Goal: Task Accomplishment & Management: Use online tool/utility

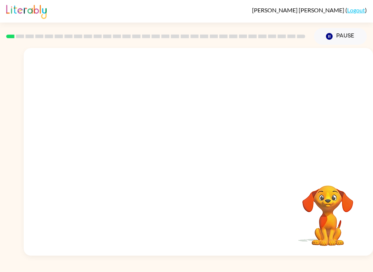
click at [249, 127] on div at bounding box center [198, 109] width 349 height 122
click at [254, 143] on div at bounding box center [198, 109] width 349 height 122
click at [179, 114] on video "Your browser must support playing .mp4 files to use Literably. Please try using…" at bounding box center [198, 109] width 349 height 122
click at [179, 120] on video "Your browser must support playing .mp4 files to use Literably. Please try using…" at bounding box center [198, 109] width 349 height 122
click at [179, 119] on video "Your browser must support playing .mp4 files to use Literably. Please try using…" at bounding box center [198, 109] width 349 height 122
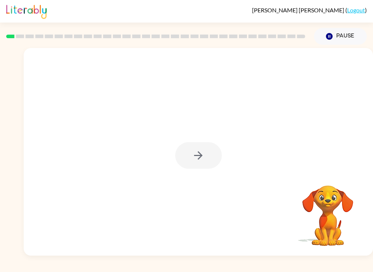
click at [195, 161] on div at bounding box center [198, 155] width 47 height 27
click at [204, 155] on icon "button" at bounding box center [198, 155] width 13 height 13
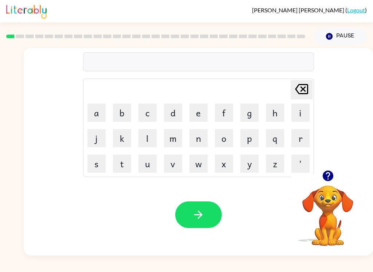
click at [200, 167] on button "w" at bounding box center [198, 164] width 18 height 18
click at [297, 87] on icon "Delete Delete last character input" at bounding box center [301, 88] width 17 height 17
click at [122, 114] on button "b" at bounding box center [122, 113] width 18 height 18
click at [217, 140] on button "o" at bounding box center [224, 138] width 18 height 18
click at [126, 172] on button "t" at bounding box center [122, 164] width 18 height 18
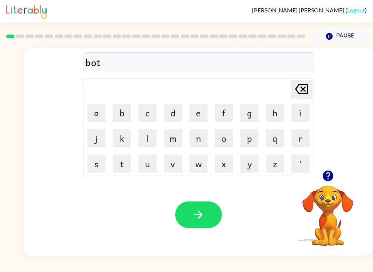
click at [123, 166] on button "t" at bounding box center [122, 164] width 18 height 18
click at [201, 111] on button "e" at bounding box center [198, 113] width 18 height 18
click at [302, 138] on button "r" at bounding box center [300, 138] width 18 height 18
click at [201, 218] on icon "button" at bounding box center [198, 215] width 13 height 13
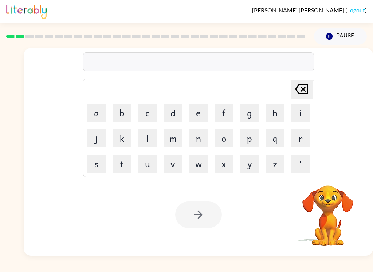
click at [149, 110] on button "c" at bounding box center [147, 113] width 18 height 18
click at [223, 140] on button "o" at bounding box center [224, 138] width 18 height 18
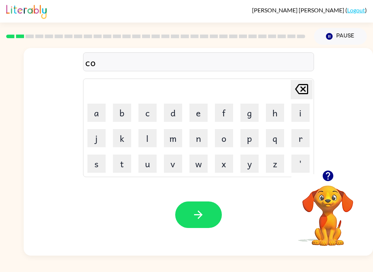
click at [143, 159] on button "u" at bounding box center [147, 164] width 18 height 18
click at [302, 92] on icon "Delete Delete last character input" at bounding box center [301, 88] width 17 height 17
click at [150, 166] on button "u" at bounding box center [147, 164] width 18 height 18
click at [123, 167] on button "t" at bounding box center [122, 164] width 18 height 18
click at [194, 216] on icon "button" at bounding box center [198, 215] width 13 height 13
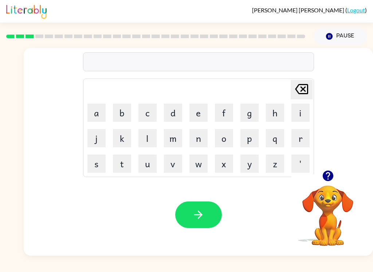
click at [146, 135] on button "l" at bounding box center [147, 138] width 18 height 18
click at [225, 140] on button "o" at bounding box center [224, 138] width 18 height 18
click at [156, 162] on button "u" at bounding box center [147, 164] width 18 height 18
click at [147, 111] on button "c" at bounding box center [147, 113] width 18 height 18
click at [99, 161] on button "s" at bounding box center [96, 164] width 18 height 18
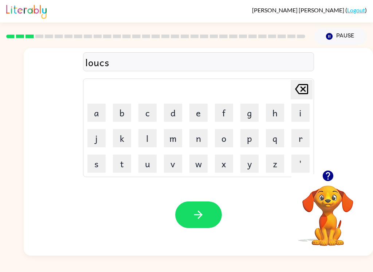
click at [301, 86] on icon "Delete Delete last character input" at bounding box center [301, 88] width 17 height 17
click at [95, 111] on button "a" at bounding box center [96, 113] width 18 height 18
click at [303, 107] on button "i" at bounding box center [300, 113] width 18 height 18
click at [127, 165] on button "t" at bounding box center [122, 164] width 18 height 18
click at [199, 224] on button "button" at bounding box center [198, 215] width 47 height 27
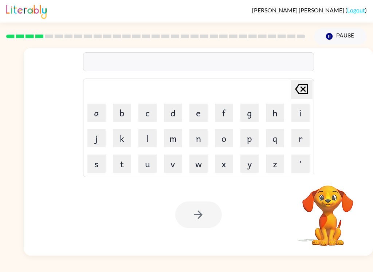
click at [122, 165] on button "t" at bounding box center [122, 164] width 18 height 18
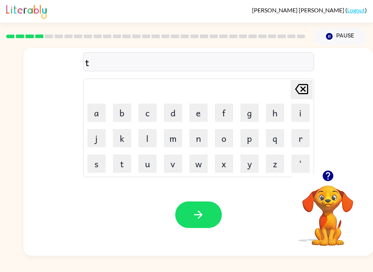
click at [201, 169] on button "w" at bounding box center [198, 164] width 18 height 18
click at [303, 104] on button "i" at bounding box center [300, 113] width 18 height 18
click at [201, 138] on button "n" at bounding box center [198, 138] width 18 height 18
click at [210, 223] on button "button" at bounding box center [198, 215] width 47 height 27
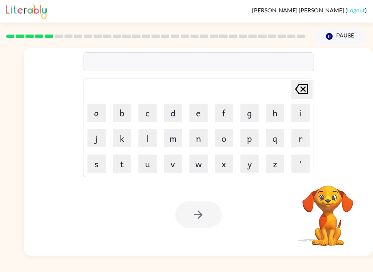
click at [194, 139] on button "n" at bounding box center [198, 138] width 18 height 18
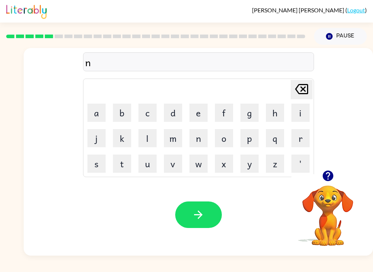
click at [199, 110] on button "e" at bounding box center [198, 113] width 18 height 18
click at [302, 134] on button "r" at bounding box center [300, 138] width 18 height 18
click at [147, 166] on button "u" at bounding box center [147, 164] width 18 height 18
click at [92, 120] on button "a" at bounding box center [96, 113] width 18 height 18
click at [143, 140] on button "l" at bounding box center [147, 138] width 18 height 18
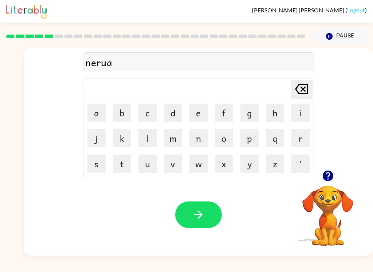
click at [301, 113] on button "i" at bounding box center [300, 113] width 18 height 18
click at [205, 224] on button "button" at bounding box center [198, 215] width 47 height 27
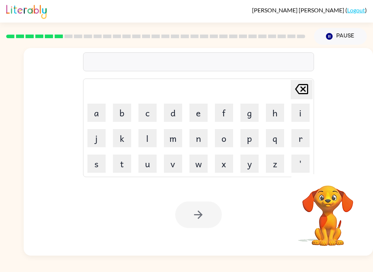
click at [118, 108] on button "b" at bounding box center [122, 113] width 18 height 18
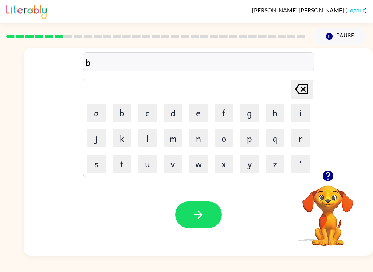
click at [199, 111] on button "e" at bounding box center [198, 113] width 18 height 18
click at [273, 110] on button "h" at bounding box center [275, 113] width 18 height 18
click at [291, 108] on button "i" at bounding box center [300, 113] width 18 height 18
click at [199, 136] on button "n" at bounding box center [198, 138] width 18 height 18
click at [174, 113] on button "d" at bounding box center [173, 113] width 18 height 18
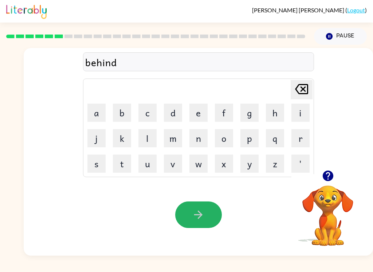
click at [189, 219] on button "button" at bounding box center [198, 215] width 47 height 27
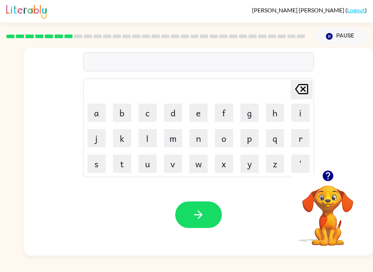
click at [127, 161] on button "t" at bounding box center [122, 164] width 18 height 18
click at [302, 113] on button "i" at bounding box center [300, 113] width 18 height 18
click at [301, 133] on button "r" at bounding box center [300, 138] width 18 height 18
click at [298, 94] on icon at bounding box center [301, 89] width 13 height 10
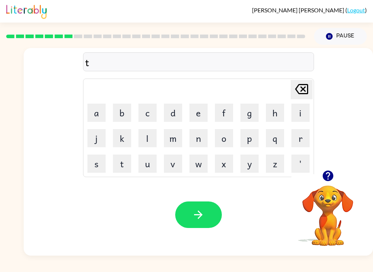
click at [300, 137] on button "r" at bounding box center [300, 138] width 18 height 18
click at [301, 115] on button "i" at bounding box center [300, 113] width 18 height 18
click at [123, 143] on button "k" at bounding box center [122, 138] width 18 height 18
click at [155, 135] on button "l" at bounding box center [147, 138] width 18 height 18
click at [201, 114] on button "e" at bounding box center [198, 113] width 18 height 18
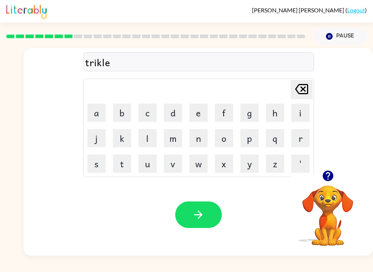
click at [206, 218] on button "button" at bounding box center [198, 215] width 47 height 27
click at [200, 138] on button "n" at bounding box center [198, 138] width 18 height 18
click at [169, 147] on button "m" at bounding box center [173, 138] width 18 height 18
click at [215, 115] on button "f" at bounding box center [224, 113] width 18 height 18
click at [179, 135] on button "m" at bounding box center [173, 138] width 18 height 18
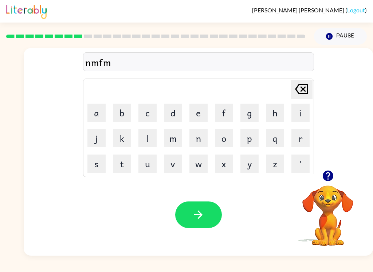
click at [290, 93] on button "Delete Delete last character input" at bounding box center [301, 89] width 22 height 19
click at [290, 92] on button "Delete Delete last character input" at bounding box center [301, 89] width 22 height 19
click at [304, 90] on icon "Delete Delete last character input" at bounding box center [301, 88] width 17 height 17
click at [304, 88] on icon "Delete Delete last character input" at bounding box center [301, 88] width 17 height 17
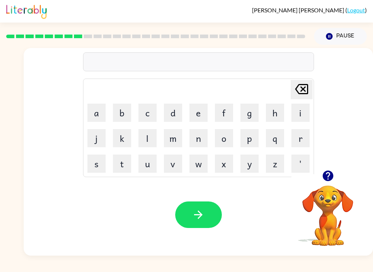
click at [197, 138] on button "n" at bounding box center [198, 138] width 18 height 18
click at [299, 91] on icon at bounding box center [301, 89] width 13 height 10
click at [178, 139] on button "m" at bounding box center [173, 138] width 18 height 18
click at [302, 110] on button "i" at bounding box center [300, 113] width 18 height 18
click at [304, 131] on button "r" at bounding box center [300, 138] width 18 height 18
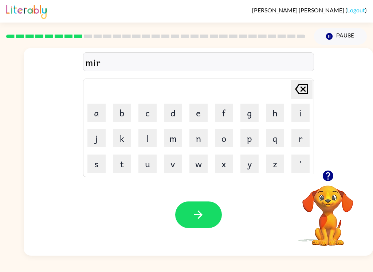
click at [304, 131] on button "r" at bounding box center [300, 138] width 18 height 18
click at [303, 90] on icon "Delete Delete last character input" at bounding box center [301, 88] width 17 height 17
click at [303, 111] on button "i" at bounding box center [300, 113] width 18 height 18
click at [154, 112] on button "c" at bounding box center [147, 113] width 18 height 18
click at [105, 112] on button "a" at bounding box center [96, 113] width 18 height 18
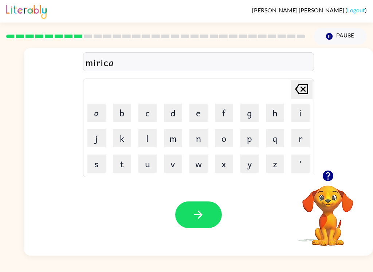
click at [152, 139] on button "l" at bounding box center [147, 138] width 18 height 18
click at [209, 217] on button "button" at bounding box center [198, 215] width 47 height 27
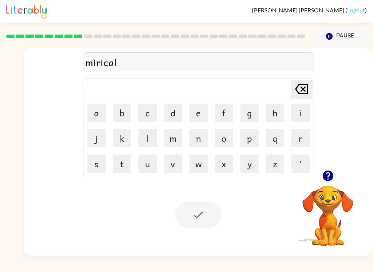
click at [206, 208] on div at bounding box center [198, 215] width 47 height 27
click at [173, 138] on button "m" at bounding box center [173, 138] width 18 height 18
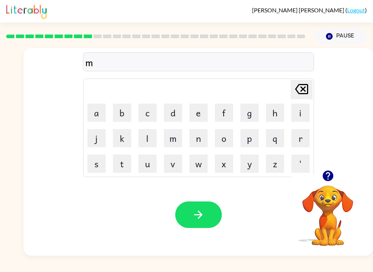
click at [308, 107] on button "i" at bounding box center [300, 113] width 18 height 18
click at [198, 137] on button "n" at bounding box center [198, 138] width 18 height 18
click at [117, 110] on button "b" at bounding box center [122, 113] width 18 height 18
click at [102, 110] on button "a" at bounding box center [96, 113] width 18 height 18
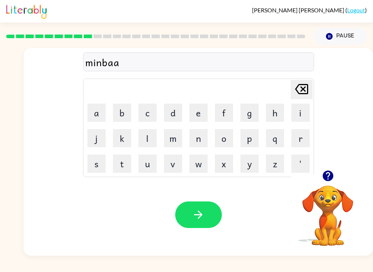
click at [151, 143] on button "l" at bounding box center [147, 138] width 18 height 18
click at [305, 93] on icon at bounding box center [301, 89] width 13 height 10
click at [146, 136] on button "l" at bounding box center [147, 138] width 18 height 18
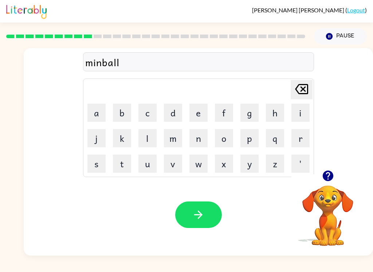
click at [199, 211] on icon "button" at bounding box center [198, 215] width 13 height 13
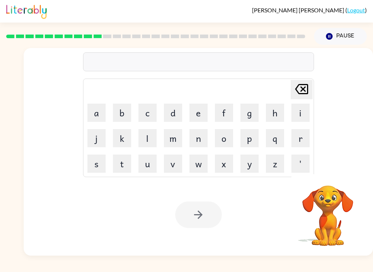
click at [204, 141] on button "n" at bounding box center [198, 138] width 18 height 18
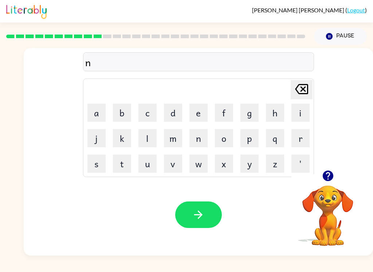
click at [306, 90] on icon at bounding box center [301, 89] width 13 height 10
click at [230, 134] on button "o" at bounding box center [224, 138] width 18 height 18
click at [198, 137] on button "n" at bounding box center [198, 138] width 18 height 18
click at [228, 110] on button "f" at bounding box center [224, 113] width 18 height 18
click at [150, 167] on button "u" at bounding box center [147, 164] width 18 height 18
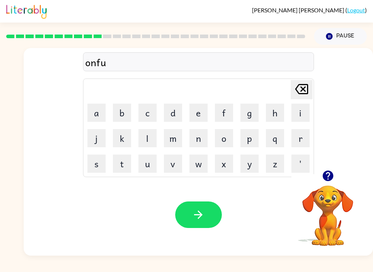
click at [150, 141] on button "l" at bounding box center [147, 138] width 18 height 18
click at [150, 140] on button "l" at bounding box center [147, 138] width 18 height 18
click at [203, 208] on button "button" at bounding box center [198, 215] width 47 height 27
click at [220, 65] on div at bounding box center [198, 61] width 231 height 19
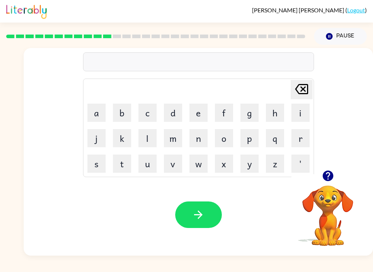
click at [330, 177] on icon "button" at bounding box center [327, 176] width 11 height 11
click at [329, 180] on icon "button" at bounding box center [327, 176] width 11 height 11
click at [116, 108] on button "b" at bounding box center [122, 113] width 18 height 18
click at [227, 138] on button "o" at bounding box center [224, 138] width 18 height 18
click at [93, 113] on button "a" at bounding box center [96, 113] width 18 height 18
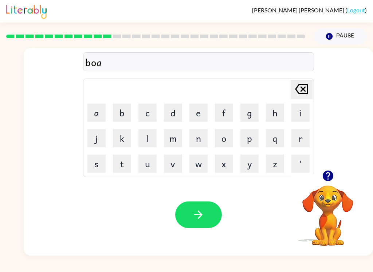
click at [124, 159] on button "t" at bounding box center [122, 164] width 18 height 18
click at [201, 228] on button "button" at bounding box center [198, 215] width 47 height 27
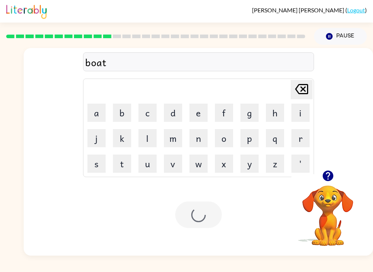
click at [201, 228] on div at bounding box center [198, 215] width 47 height 27
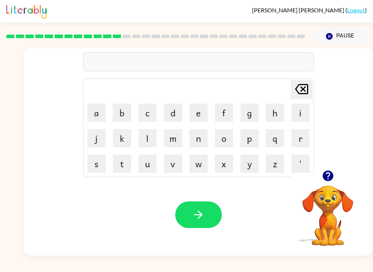
click at [337, 175] on button "button" at bounding box center [327, 176] width 19 height 19
click at [336, 176] on button "button" at bounding box center [327, 176] width 19 height 19
click at [327, 174] on icon "button" at bounding box center [327, 176] width 13 height 13
click at [333, 173] on icon "button" at bounding box center [327, 176] width 13 height 13
click at [330, 181] on icon "button" at bounding box center [327, 176] width 13 height 13
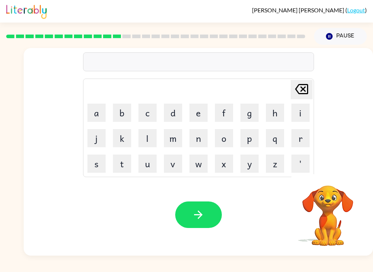
click at [125, 110] on button "b" at bounding box center [122, 113] width 18 height 18
click at [202, 113] on button "e" at bounding box center [198, 113] width 18 height 18
click at [130, 162] on button "t" at bounding box center [122, 164] width 18 height 18
click at [131, 162] on button "t" at bounding box center [122, 164] width 18 height 18
click at [306, 91] on icon "Delete Delete last character input" at bounding box center [301, 88] width 17 height 17
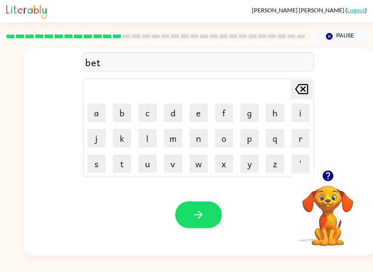
click at [307, 109] on button "i" at bounding box center [300, 113] width 18 height 18
click at [301, 91] on icon "Delete Delete last character input" at bounding box center [301, 88] width 17 height 17
click at [171, 111] on button "d" at bounding box center [173, 113] width 18 height 18
click at [130, 164] on button "t" at bounding box center [122, 164] width 18 height 18
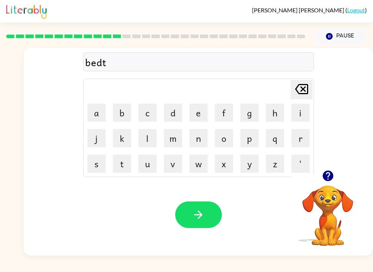
click at [299, 114] on button "i" at bounding box center [300, 113] width 18 height 18
click at [177, 144] on button "m" at bounding box center [173, 138] width 18 height 18
click at [202, 112] on button "e" at bounding box center [198, 113] width 18 height 18
click at [221, 217] on button "button" at bounding box center [198, 215] width 47 height 27
click at [226, 112] on button "f" at bounding box center [224, 113] width 18 height 18
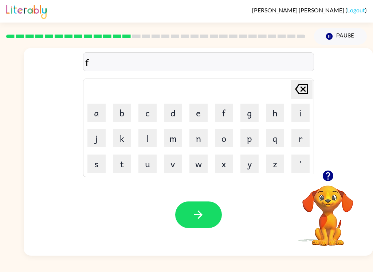
click at [305, 106] on button "i" at bounding box center [300, 113] width 18 height 18
click at [129, 166] on button "t" at bounding box center [122, 164] width 18 height 18
click at [201, 143] on button "n" at bounding box center [198, 138] width 18 height 18
click at [202, 108] on button "e" at bounding box center [198, 113] width 18 height 18
click at [103, 162] on button "s" at bounding box center [96, 164] width 18 height 18
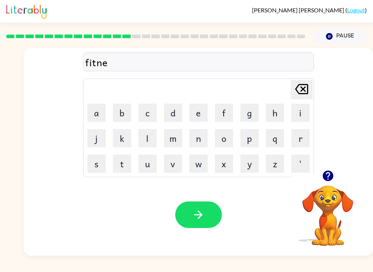
click at [103, 162] on button "s" at bounding box center [96, 164] width 18 height 18
click at [208, 217] on button "button" at bounding box center [198, 215] width 47 height 27
click at [174, 119] on button "d" at bounding box center [173, 113] width 18 height 18
click at [206, 113] on button "e" at bounding box center [198, 113] width 18 height 18
click at [151, 141] on button "l" at bounding box center [147, 138] width 18 height 18
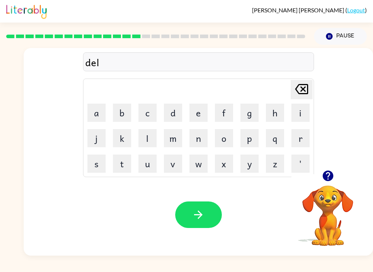
click at [94, 104] on button "a" at bounding box center [96, 113] width 18 height 18
click at [249, 157] on button "y" at bounding box center [249, 164] width 18 height 18
click at [199, 213] on icon "button" at bounding box center [198, 215] width 8 height 8
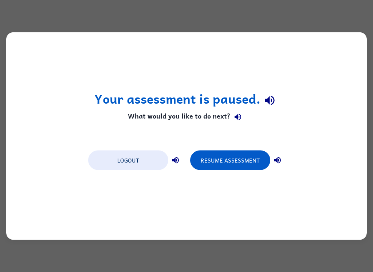
click at [226, 161] on button "Resume Assessment" at bounding box center [230, 161] width 80 height 20
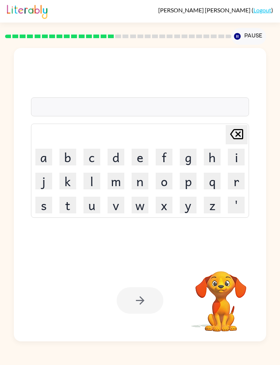
click at [252, 32] on button "Pause Pause" at bounding box center [248, 36] width 35 height 17
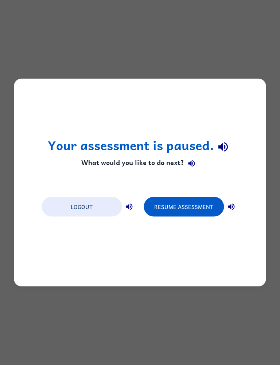
click at [11, 272] on div "Your assessment is paused. What would you like to do next? Logout Resume Assess…" at bounding box center [140, 182] width 280 height 365
click at [194, 216] on button "Resume Assessment" at bounding box center [183, 207] width 80 height 20
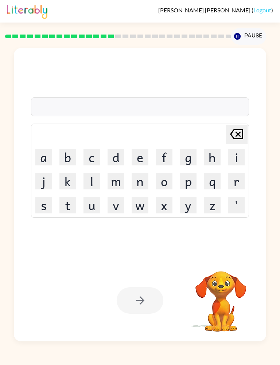
click at [6, 272] on div "Santiago-Javier Jarquin-Garza ( Logout ) Pause Pause Delete Delete last charact…" at bounding box center [140, 182] width 280 height 365
click at [12, 272] on div "Santiago-Javier Jarquin-Garza ( Logout ) Pause Pause Delete Delete last charact…" at bounding box center [140, 182] width 280 height 365
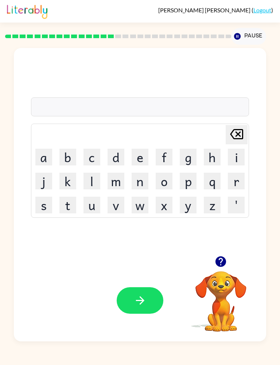
click at [68, 207] on button "t" at bounding box center [67, 205] width 17 height 17
click at [95, 202] on button "u" at bounding box center [91, 205] width 17 height 17
click at [12, 189] on div "tu Delete Delete last character input a b c d e f g h i j k l m n o p q r s t u…" at bounding box center [140, 193] width 280 height 297
click at [219, 258] on icon "button" at bounding box center [220, 262] width 11 height 11
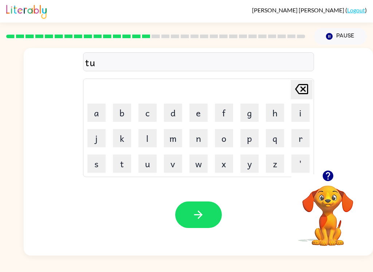
click at [300, 137] on button "r" at bounding box center [300, 138] width 18 height 18
click at [194, 143] on button "n" at bounding box center [198, 138] width 18 height 18
click at [195, 210] on icon "button" at bounding box center [198, 215] width 13 height 13
click at [371, 216] on div "Your browser must support playing .mp4 files to use Literably. Please try using…" at bounding box center [198, 215] width 349 height 82
click at [60, 121] on div "Delete Delete last character input a b c d e f g h i j k l m n o p q r s t u v …" at bounding box center [198, 109] width 349 height 122
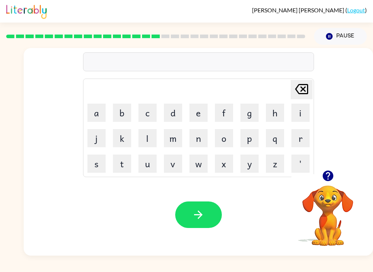
click at [333, 182] on icon "button" at bounding box center [327, 176] width 13 height 13
click at [91, 165] on button "s" at bounding box center [96, 164] width 18 height 18
click at [306, 107] on button "i" at bounding box center [300, 113] width 18 height 18
click at [115, 156] on button "t" at bounding box center [122, 164] width 18 height 18
click at [190, 216] on button "button" at bounding box center [198, 215] width 47 height 27
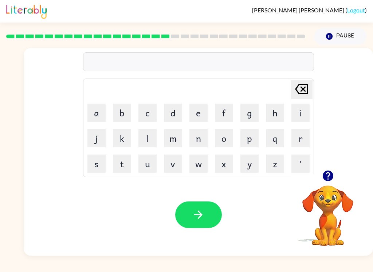
click at [308, 131] on button "r" at bounding box center [300, 138] width 18 height 18
click at [194, 116] on button "e" at bounding box center [198, 113] width 18 height 18
click at [170, 141] on button "m" at bounding box center [173, 138] width 18 height 18
click at [301, 109] on button "i" at bounding box center [300, 113] width 18 height 18
click at [198, 134] on button "n" at bounding box center [198, 138] width 18 height 18
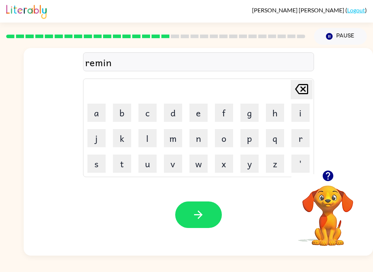
click at [195, 207] on button "button" at bounding box center [198, 215] width 47 height 27
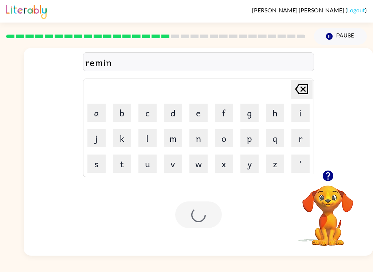
click at [195, 207] on div at bounding box center [198, 215] width 47 height 27
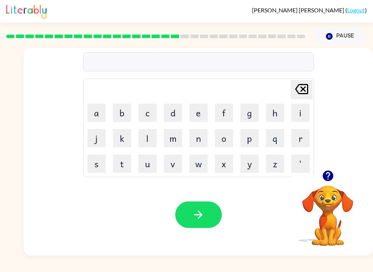
click at [242, 138] on button "p" at bounding box center [249, 138] width 18 height 18
click at [144, 144] on button "l" at bounding box center [147, 138] width 18 height 18
click at [101, 113] on button "a" at bounding box center [96, 113] width 18 height 18
click at [93, 158] on button "s" at bounding box center [96, 164] width 18 height 18
click at [120, 163] on button "t" at bounding box center [122, 164] width 18 height 18
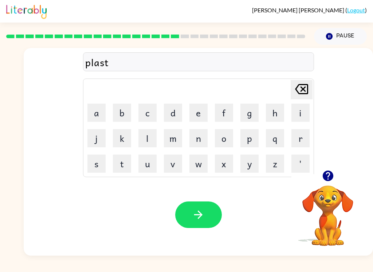
click at [307, 108] on button "i" at bounding box center [300, 113] width 18 height 18
click at [155, 113] on button "c" at bounding box center [147, 113] width 18 height 18
click at [203, 217] on icon "button" at bounding box center [198, 215] width 13 height 13
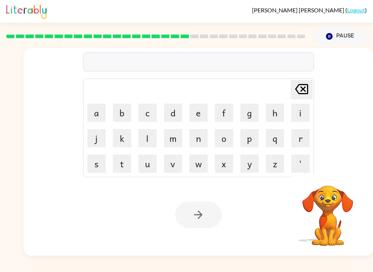
click at [170, 111] on button "d" at bounding box center [173, 113] width 18 height 18
click at [304, 110] on button "i" at bounding box center [300, 113] width 18 height 18
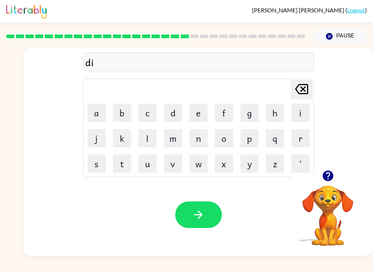
click at [90, 163] on button "s" at bounding box center [96, 164] width 18 height 18
click at [255, 138] on button "p" at bounding box center [249, 138] width 18 height 18
click at [139, 140] on button "l" at bounding box center [147, 138] width 18 height 18
click at [87, 110] on button "a" at bounding box center [96, 113] width 18 height 18
click at [258, 167] on button "y" at bounding box center [249, 164] width 18 height 18
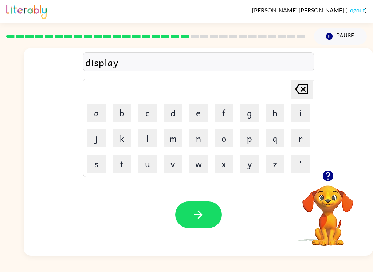
click at [202, 242] on div "Your browser must support playing .mp4 files to use Literably. Please try using…" at bounding box center [198, 215] width 349 height 82
click at [194, 222] on button "button" at bounding box center [198, 215] width 47 height 27
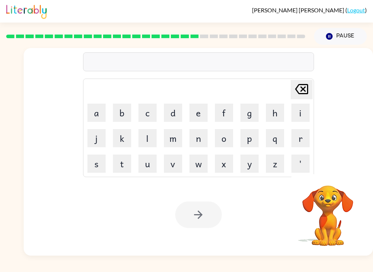
click at [173, 114] on button "d" at bounding box center [173, 113] width 18 height 18
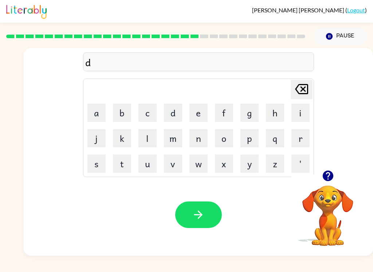
click at [147, 165] on button "u" at bounding box center [147, 164] width 18 height 18
click at [90, 166] on button "s" at bounding box center [96, 164] width 18 height 18
click at [116, 165] on button "t" at bounding box center [122, 164] width 18 height 18
click at [300, 113] on button "i" at bounding box center [300, 113] width 18 height 18
click at [126, 163] on button "t" at bounding box center [122, 164] width 18 height 18
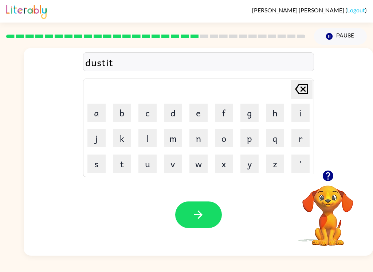
click at [301, 85] on icon at bounding box center [301, 89] width 13 height 10
click at [195, 138] on button "n" at bounding box center [198, 138] width 18 height 18
click at [194, 225] on button "button" at bounding box center [198, 215] width 47 height 27
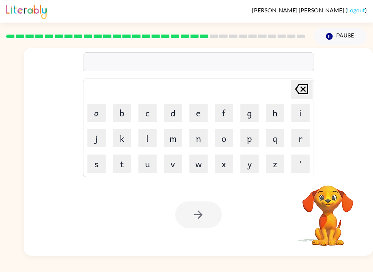
click at [97, 162] on button "s" at bounding box center [96, 164] width 18 height 18
click at [194, 114] on button "e" at bounding box center [198, 113] width 18 height 18
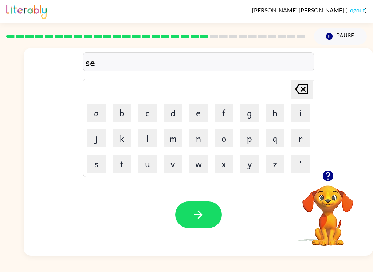
click at [201, 143] on button "n" at bounding box center [198, 138] width 18 height 18
click at [119, 161] on button "t" at bounding box center [122, 164] width 18 height 18
click at [303, 106] on button "i" at bounding box center [300, 113] width 18 height 18
click at [257, 130] on button "p" at bounding box center [249, 138] width 18 height 18
click at [298, 110] on button "i" at bounding box center [300, 113] width 18 height 18
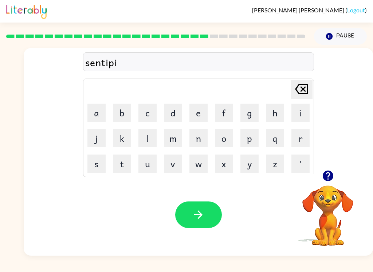
click at [195, 121] on button "e" at bounding box center [198, 113] width 18 height 18
click at [308, 83] on icon "Delete Delete last character input" at bounding box center [301, 88] width 17 height 17
click at [203, 136] on button "n" at bounding box center [198, 138] width 18 height 18
click at [211, 212] on button "button" at bounding box center [198, 215] width 47 height 27
click at [309, 132] on button "r" at bounding box center [300, 138] width 18 height 18
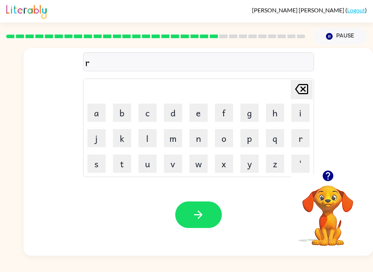
click at [94, 105] on button "a" at bounding box center [96, 113] width 18 height 18
click at [302, 107] on button "i" at bounding box center [300, 113] width 18 height 18
click at [201, 136] on button "n" at bounding box center [198, 138] width 18 height 18
click at [147, 114] on button "c" at bounding box center [147, 113] width 18 height 18
click at [225, 140] on button "o" at bounding box center [224, 138] width 18 height 18
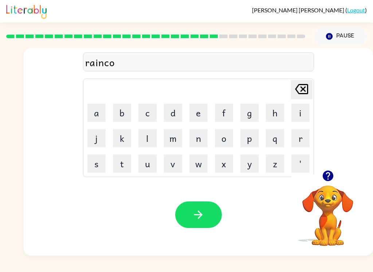
click at [125, 161] on button "t" at bounding box center [122, 164] width 18 height 18
click at [191, 213] on button "button" at bounding box center [198, 215] width 47 height 27
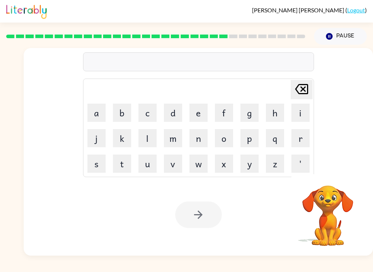
click at [179, 144] on button "m" at bounding box center [173, 138] width 18 height 18
click at [96, 113] on button "a" at bounding box center [96, 113] width 18 height 18
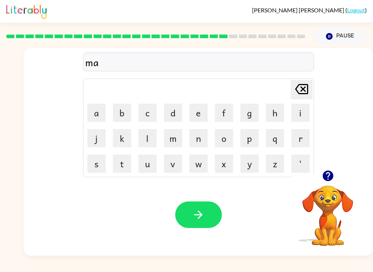
click at [306, 136] on button "r" at bounding box center [300, 138] width 18 height 18
click at [118, 132] on button "k" at bounding box center [122, 138] width 18 height 18
click at [197, 117] on button "e" at bounding box center [198, 113] width 18 height 18
click at [305, 135] on button "r" at bounding box center [300, 138] width 18 height 18
click at [201, 225] on button "button" at bounding box center [198, 215] width 47 height 27
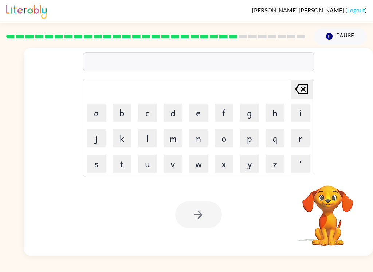
click at [95, 110] on button "a" at bounding box center [96, 113] width 18 height 18
click at [172, 104] on button "d" at bounding box center [173, 113] width 18 height 18
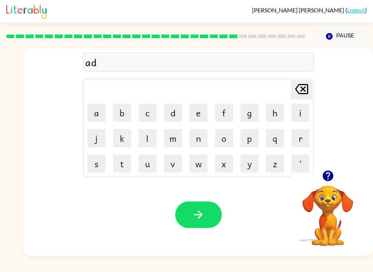
click at [173, 163] on button "v" at bounding box center [173, 164] width 18 height 18
click at [96, 111] on button "a" at bounding box center [96, 113] width 18 height 18
click at [202, 139] on button "n" at bounding box center [198, 138] width 18 height 18
click at [147, 109] on button "c" at bounding box center [147, 113] width 18 height 18
click at [306, 104] on button "i" at bounding box center [300, 113] width 18 height 18
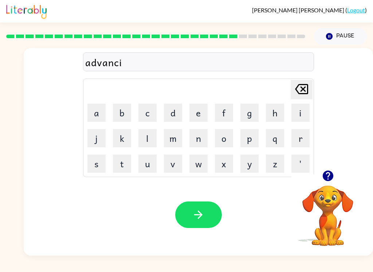
click at [201, 130] on button "n" at bounding box center [198, 138] width 18 height 18
click at [201, 116] on button "e" at bounding box center [198, 113] width 18 height 18
click at [199, 218] on icon "button" at bounding box center [198, 215] width 8 height 8
click at [247, 112] on button "g" at bounding box center [249, 113] width 18 height 18
click at [97, 115] on button "a" at bounding box center [96, 113] width 18 height 18
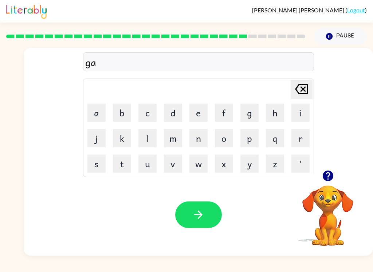
click at [169, 164] on button "v" at bounding box center [173, 164] width 18 height 18
click at [141, 141] on button "l" at bounding box center [147, 138] width 18 height 18
click at [299, 116] on button "i" at bounding box center [300, 113] width 18 height 18
click at [203, 135] on button "n" at bounding box center [198, 138] width 18 height 18
click at [197, 223] on button "button" at bounding box center [198, 215] width 47 height 27
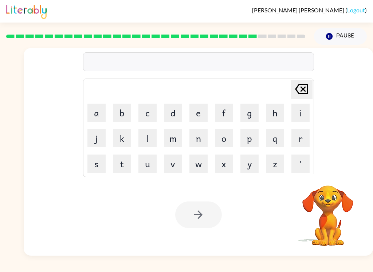
click at [245, 119] on button "g" at bounding box center [249, 113] width 18 height 18
click at [220, 141] on button "o" at bounding box center [224, 138] width 18 height 18
click at [166, 168] on button "v" at bounding box center [173, 164] width 18 height 18
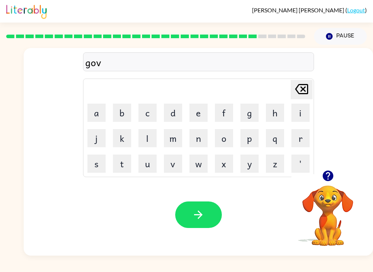
click at [205, 109] on button "e" at bounding box center [198, 113] width 18 height 18
click at [299, 143] on button "r" at bounding box center [300, 138] width 18 height 18
click at [170, 140] on button "m" at bounding box center [173, 138] width 18 height 18
click at [198, 113] on button "e" at bounding box center [198, 113] width 18 height 18
click at [198, 143] on button "n" at bounding box center [198, 138] width 18 height 18
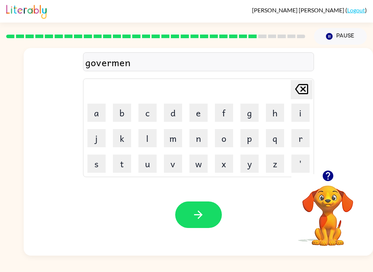
click at [122, 161] on button "t" at bounding box center [122, 164] width 18 height 18
click at [202, 217] on icon "button" at bounding box center [198, 215] width 13 height 13
click at [330, 175] on icon "button" at bounding box center [327, 176] width 11 height 11
click at [94, 163] on button "s" at bounding box center [96, 164] width 18 height 18
click at [297, 143] on button "r" at bounding box center [300, 138] width 18 height 18
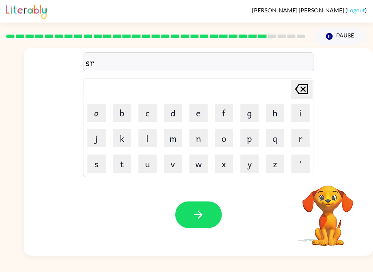
click at [299, 108] on button "i" at bounding box center [300, 113] width 18 height 18
click at [193, 140] on button "n" at bounding box center [198, 138] width 18 height 18
click at [300, 95] on icon "Delete Delete last character input" at bounding box center [301, 88] width 17 height 17
click at [295, 99] on div "Delete Delete last character input" at bounding box center [301, 89] width 17 height 19
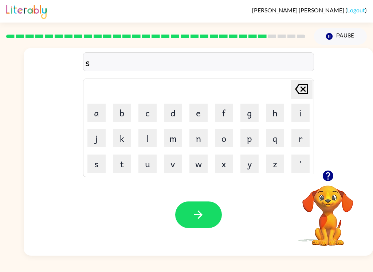
click at [118, 165] on button "t" at bounding box center [122, 164] width 18 height 18
click at [302, 134] on button "r" at bounding box center [300, 138] width 18 height 18
click at [300, 116] on button "i" at bounding box center [300, 113] width 18 height 18
click at [198, 132] on button "n" at bounding box center [198, 138] width 18 height 18
click at [201, 215] on icon "button" at bounding box center [198, 215] width 8 height 8
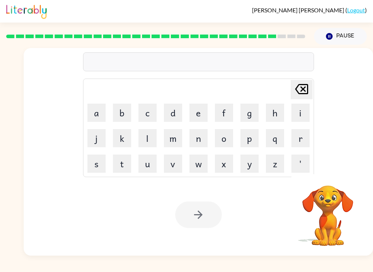
click at [93, 164] on button "s" at bounding box center [96, 164] width 18 height 18
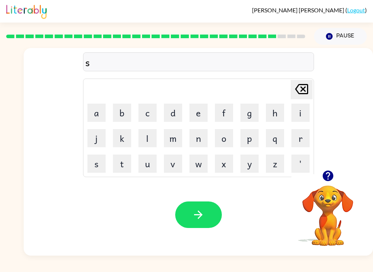
click at [272, 117] on button "h" at bounding box center [275, 113] width 18 height 18
click at [93, 112] on button "a" at bounding box center [96, 113] width 18 height 18
click at [118, 137] on button "k" at bounding box center [122, 138] width 18 height 18
click at [196, 113] on button "e" at bounding box center [198, 113] width 18 height 18
click at [194, 212] on icon "button" at bounding box center [198, 215] width 13 height 13
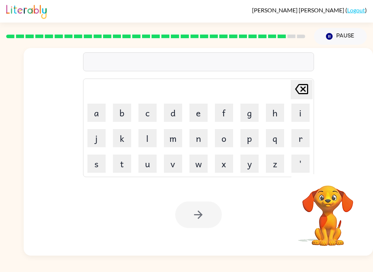
click at [194, 112] on button "e" at bounding box center [198, 113] width 18 height 18
click at [215, 173] on button "x" at bounding box center [224, 164] width 18 height 18
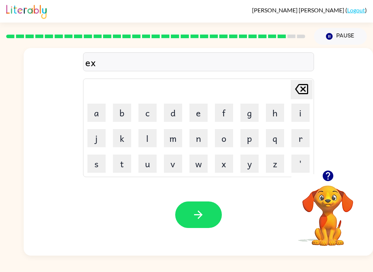
click at [197, 110] on button "e" at bounding box center [198, 113] width 18 height 18
click at [148, 139] on button "l" at bounding box center [147, 138] width 18 height 18
click at [199, 115] on button "e" at bounding box center [198, 113] width 18 height 18
click at [200, 142] on button "n" at bounding box center [198, 138] width 18 height 18
click at [124, 166] on button "t" at bounding box center [122, 164] width 18 height 18
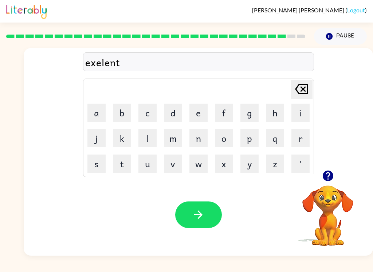
click at [195, 206] on button "button" at bounding box center [198, 215] width 47 height 27
click at [92, 140] on button "j" at bounding box center [96, 138] width 18 height 18
click at [93, 111] on button "a" at bounding box center [96, 113] width 18 height 18
click at [194, 165] on button "w" at bounding box center [198, 164] width 18 height 18
click at [121, 112] on button "b" at bounding box center [122, 113] width 18 height 18
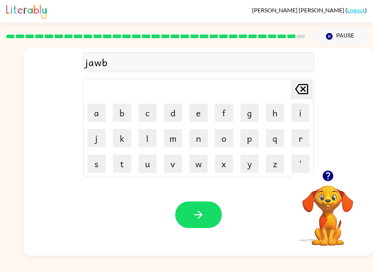
click at [302, 138] on button "r" at bounding box center [300, 138] width 18 height 18
click at [91, 112] on button "a" at bounding box center [96, 113] width 18 height 18
click at [198, 114] on button "e" at bounding box center [198, 113] width 18 height 18
click at [119, 139] on button "k" at bounding box center [122, 138] width 18 height 18
click at [197, 115] on button "e" at bounding box center [198, 113] width 18 height 18
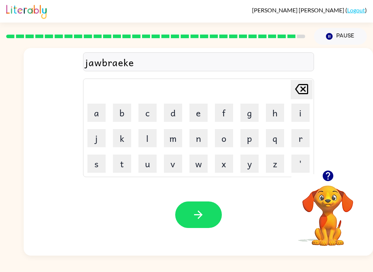
click at [304, 138] on button "r" at bounding box center [300, 138] width 18 height 18
click at [198, 210] on icon "button" at bounding box center [198, 215] width 13 height 13
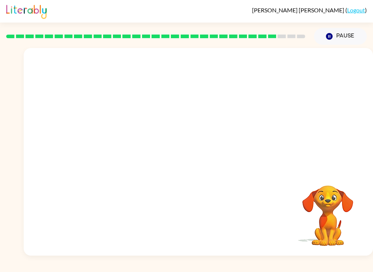
click at [135, 147] on video "Your browser must support playing .mp4 files to use Literably. Please try using…" at bounding box center [198, 109] width 349 height 122
click at [128, 111] on video "Your browser must support playing .mp4 files to use Literably. Please try using…" at bounding box center [198, 109] width 349 height 122
click at [128, 116] on video "Your browser must support playing .mp4 files to use Literably. Please try using…" at bounding box center [198, 109] width 349 height 122
click at [128, 115] on video "Your browser must support playing .mp4 files to use Literably. Please try using…" at bounding box center [198, 109] width 349 height 122
click at [128, 111] on video "Your browser must support playing .mp4 files to use Literably. Please try using…" at bounding box center [198, 109] width 349 height 122
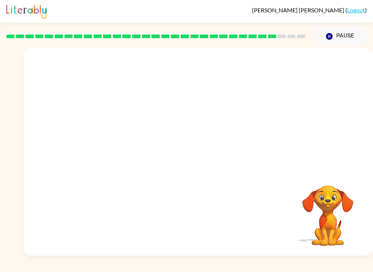
click at [137, 98] on video "Your browser must support playing .mp4 files to use Literably. Please try using…" at bounding box center [198, 109] width 349 height 122
click at [241, 110] on video "Your browser must support playing .mp4 files to use Literably. Please try using…" at bounding box center [198, 109] width 349 height 122
click at [246, 108] on video "Your browser must support playing .mp4 files to use Literably. Please try using…" at bounding box center [198, 109] width 349 height 122
click at [203, 165] on button "button" at bounding box center [198, 155] width 47 height 27
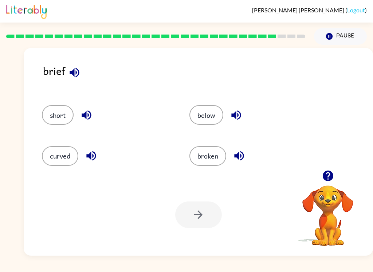
click at [201, 124] on button "below" at bounding box center [206, 115] width 34 height 20
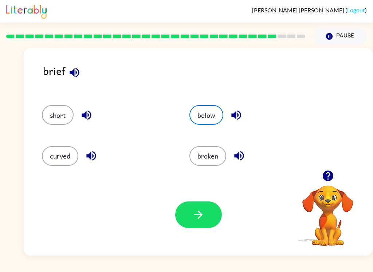
click at [196, 209] on icon "button" at bounding box center [198, 215] width 13 height 13
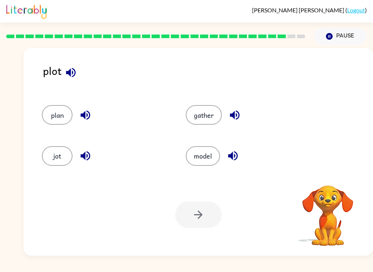
click at [52, 158] on button "jot" at bounding box center [57, 156] width 31 height 20
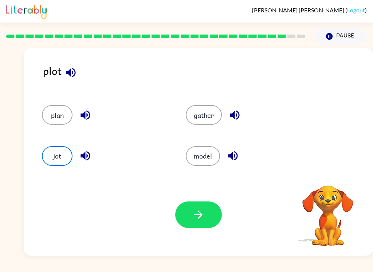
click at [191, 222] on button "button" at bounding box center [198, 215] width 47 height 27
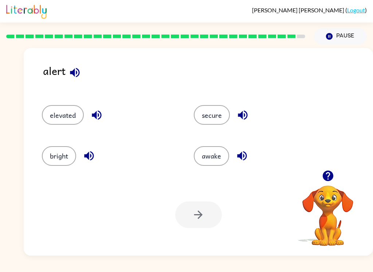
click at [66, 116] on button "elevated" at bounding box center [63, 115] width 42 height 20
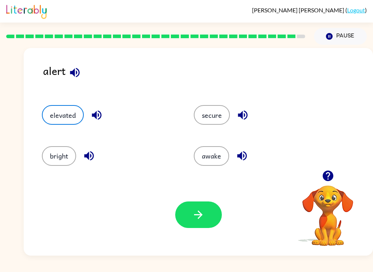
click at [178, 215] on button "button" at bounding box center [198, 215] width 47 height 27
